Goal: Task Accomplishment & Management: Manage account settings

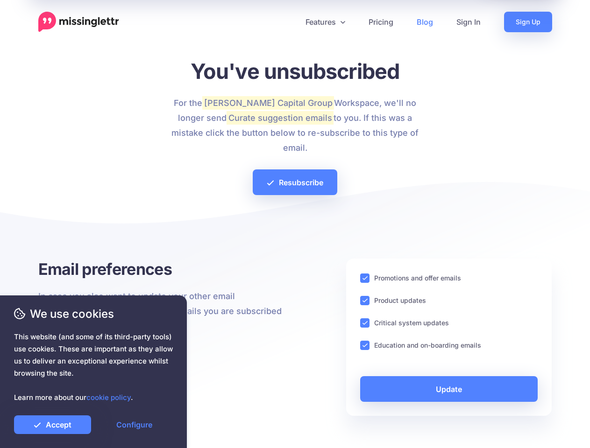
click at [295, 224] on div at bounding box center [295, 225] width 514 height 65
click at [291, 22] on icon at bounding box center [291, 22] width 5 height 5
click at [325, 22] on link "Features" at bounding box center [325, 22] width 63 height 21
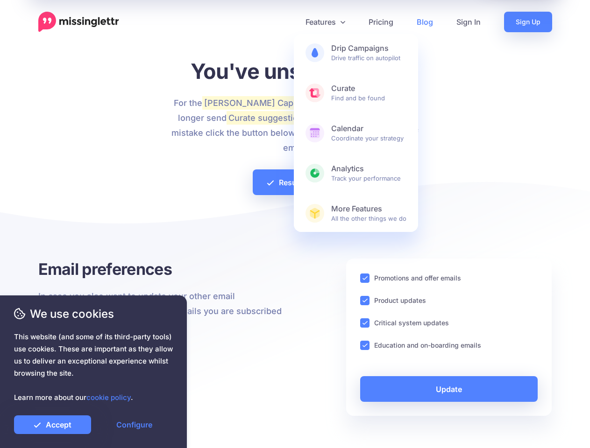
click at [365, 278] on ins at bounding box center [364, 278] width 9 height 9
click at [365, 301] on ins at bounding box center [364, 300] width 9 height 9
click at [365, 323] on ins at bounding box center [364, 323] width 9 height 9
click at [365, 346] on ins at bounding box center [364, 345] width 9 height 9
click at [449, 389] on link "Update" at bounding box center [449, 389] width 178 height 26
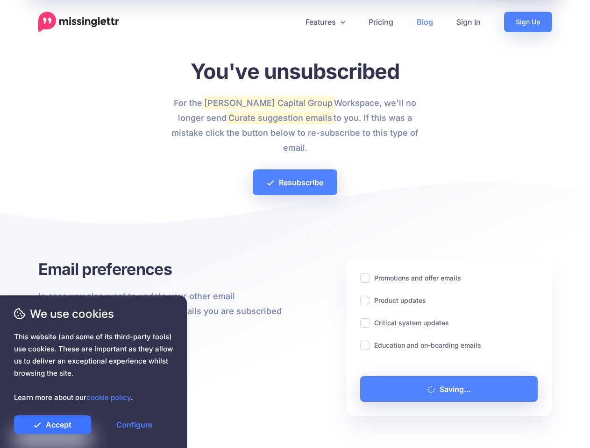
click at [52, 425] on link "Accept" at bounding box center [52, 425] width 77 height 19
click at [134, 425] on link "Configure" at bounding box center [134, 425] width 77 height 19
